Goal: Information Seeking & Learning: Find specific fact

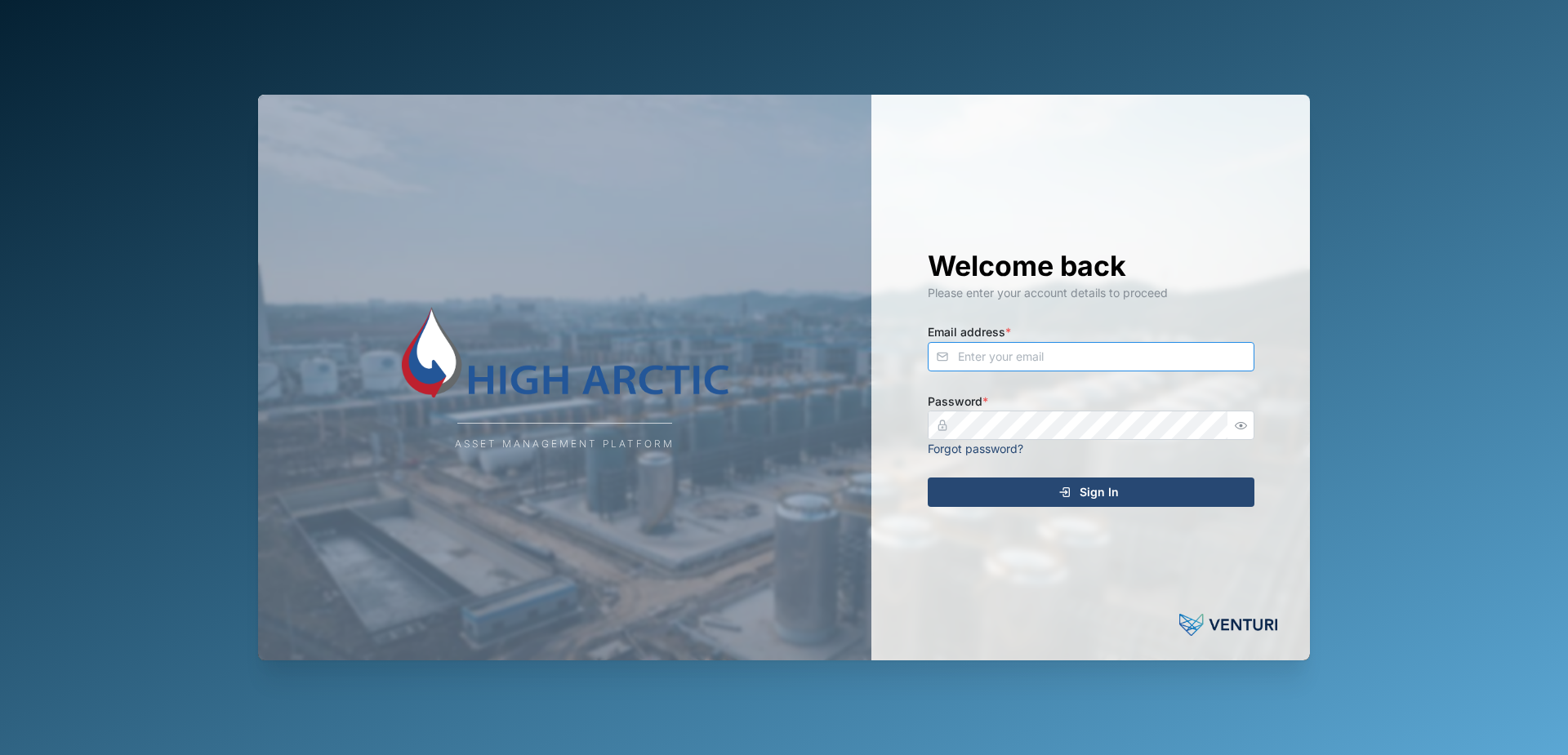
click at [1079, 358] on input "Email address *" at bounding box center [1090, 357] width 326 height 30
type input "[PERSON_NAME][EMAIL_ADDRESS][PERSON_NAME][DOMAIN_NAME]"
click at [1045, 494] on div "Sign In" at bounding box center [1088, 493] width 300 height 28
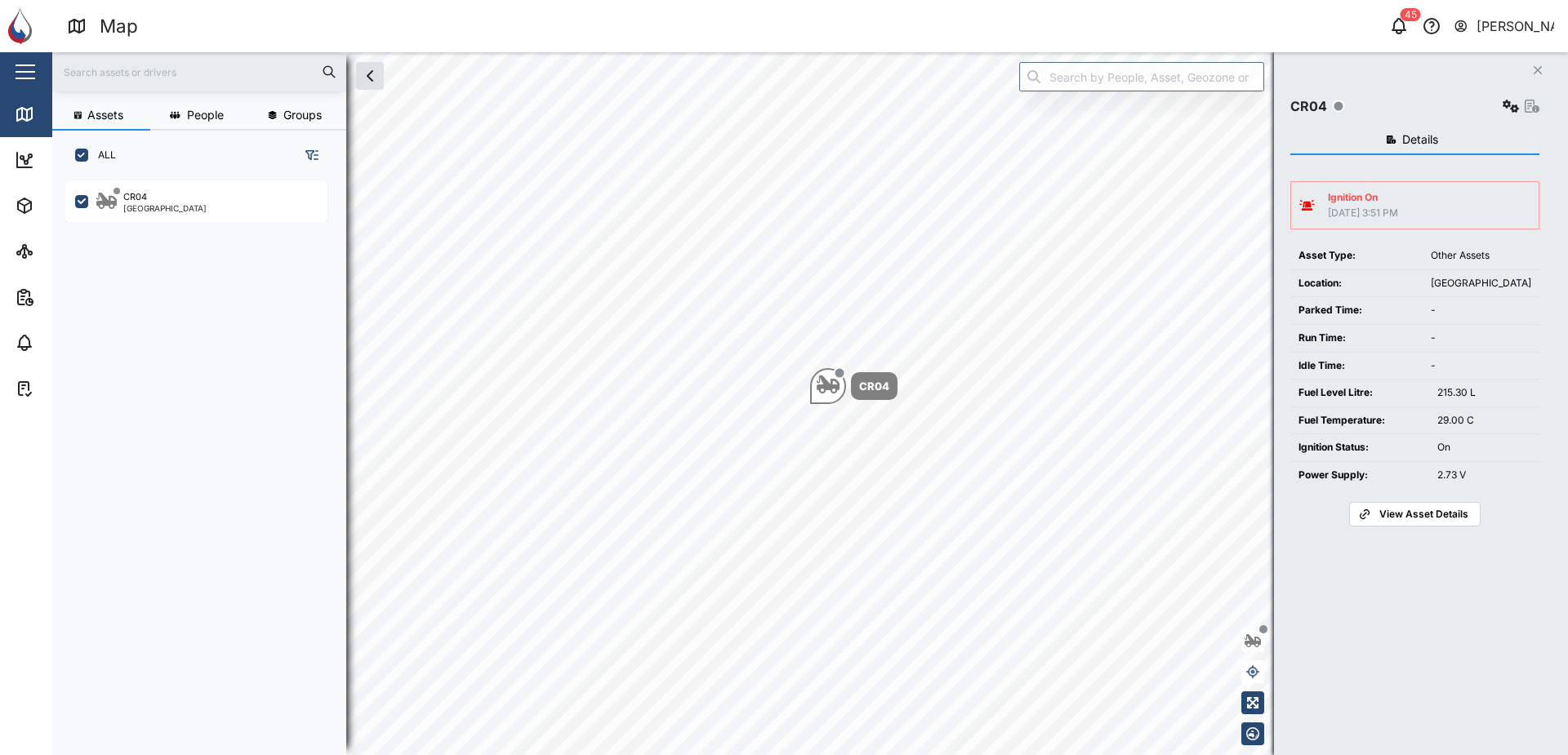
scroll to position [555, 255]
click at [1409, 137] on span "Details" at bounding box center [1419, 140] width 36 height 11
click at [1389, 512] on span "View Asset Details" at bounding box center [1424, 514] width 89 height 23
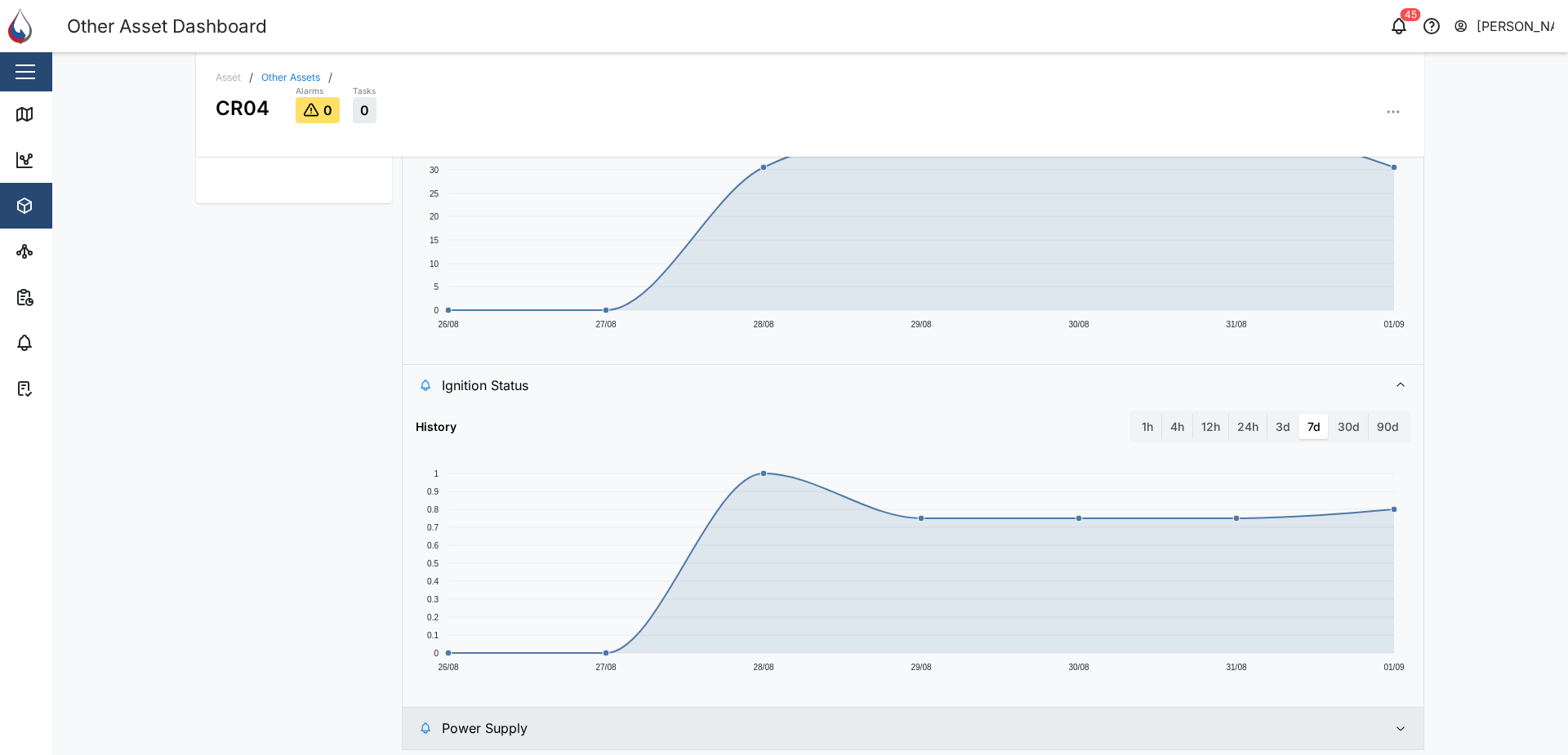
scroll to position [735, 0]
